Goal: Task Accomplishment & Management: Complete application form

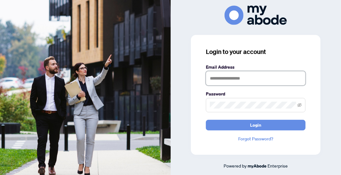
click at [263, 80] on input "text" at bounding box center [256, 78] width 100 height 14
type input "**********"
click at [206, 120] on button "Login" at bounding box center [256, 125] width 100 height 11
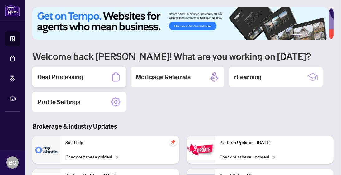
click at [55, 79] on h2 "Deal Processing" at bounding box center [60, 77] width 46 height 9
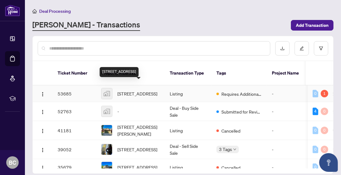
click at [128, 90] on span "209 Pine Beach Drive, Keswick, 온타리오 캐나다" at bounding box center [137, 93] width 40 height 7
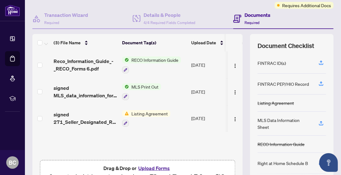
scroll to position [53, 0]
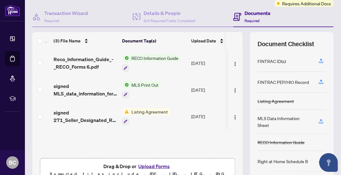
click at [149, 112] on span "Listing Agreement" at bounding box center [149, 111] width 41 height 7
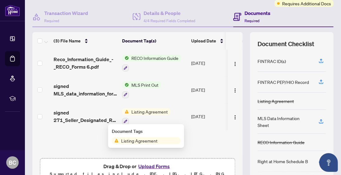
click at [152, 140] on span "Listing Agreement" at bounding box center [139, 140] width 41 height 7
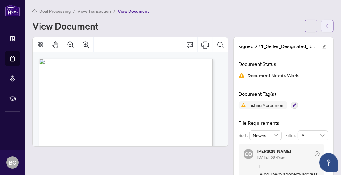
click at [321, 26] on button "button" at bounding box center [327, 26] width 12 height 12
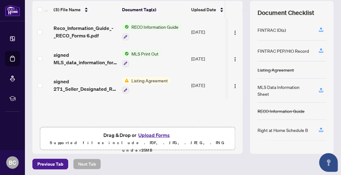
scroll to position [85, 0]
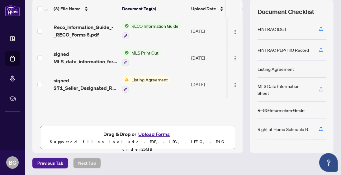
click at [154, 134] on button "Upload Forms" at bounding box center [154, 134] width 35 height 8
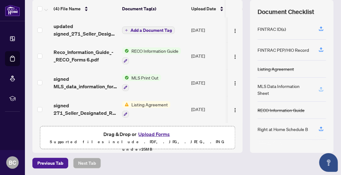
click at [318, 87] on icon "button" at bounding box center [321, 89] width 6 height 6
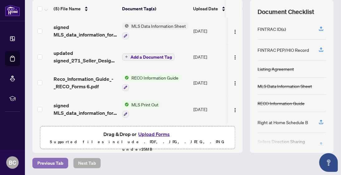
click at [46, 161] on span "Previous Tab" at bounding box center [50, 163] width 26 height 10
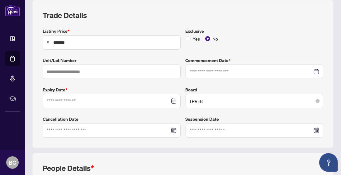
type input "**********"
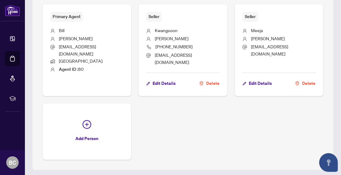
scroll to position [271, 0]
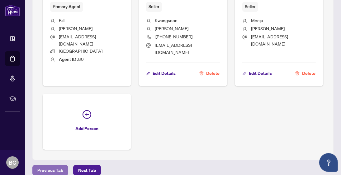
click at [47, 165] on span "Previous Tab" at bounding box center [50, 170] width 26 height 10
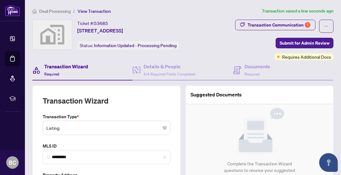
type input "**********"
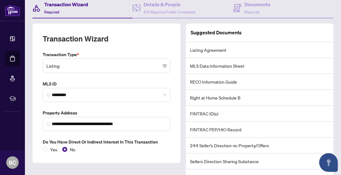
scroll to position [93, 0]
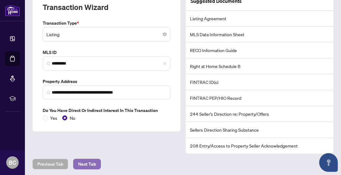
click at [92, 162] on span "Next Tab" at bounding box center [87, 164] width 18 height 10
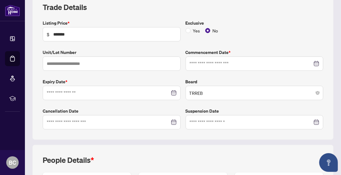
type input "**********"
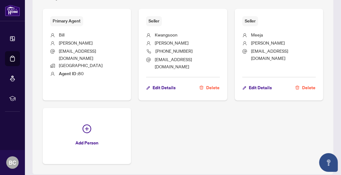
scroll to position [271, 0]
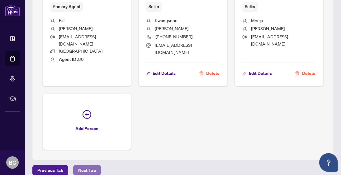
click at [83, 165] on span "Next Tab" at bounding box center [87, 170] width 18 height 10
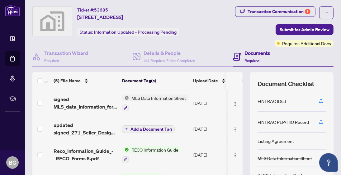
scroll to position [6, 0]
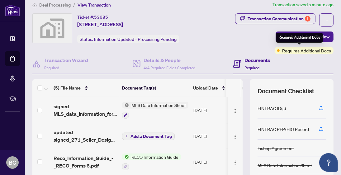
click at [299, 40] on div "Requires Additional Docs" at bounding box center [299, 38] width 47 height 10
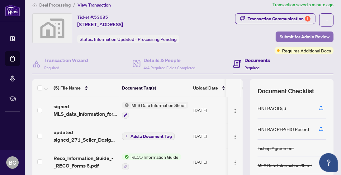
click at [283, 36] on span "Submit for Admin Review" at bounding box center [305, 37] width 50 height 10
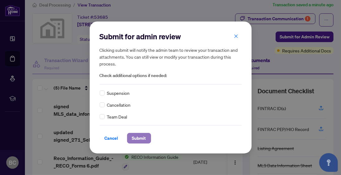
click at [137, 139] on span "Submit" at bounding box center [139, 138] width 14 height 10
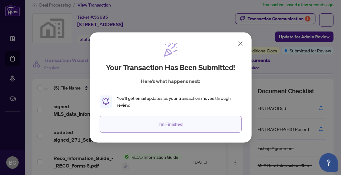
click at [167, 120] on span "I'm Finished" at bounding box center [171, 124] width 24 height 10
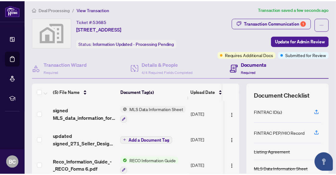
scroll to position [0, 0]
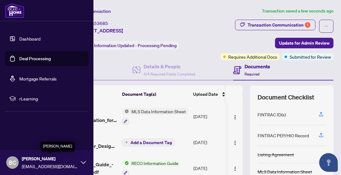
click at [25, 159] on span "Bill Choi" at bounding box center [50, 158] width 56 height 7
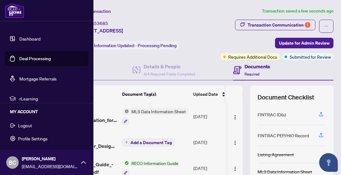
click at [28, 127] on span "Logout" at bounding box center [25, 125] width 14 height 10
